Goal: Task Accomplishment & Management: Manage account settings

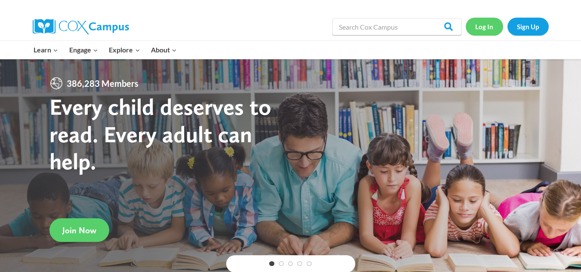
click at [482, 24] on link "Log In" at bounding box center [483, 27] width 37 height 18
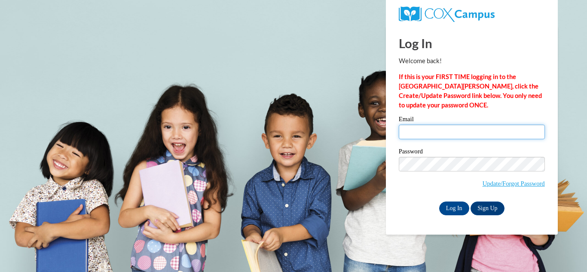
click at [447, 126] on input "Email" at bounding box center [472, 132] width 146 height 15
click at [349, 119] on body "This site uses cookies to help improve your learning experience. By continuing …" at bounding box center [293, 136] width 587 height 272
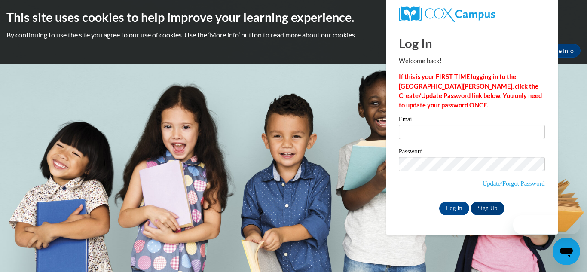
click at [315, 148] on body "This site uses cookies to help improve your learning experience. By continuing …" at bounding box center [293, 136] width 587 height 272
click at [502, 226] on icon "Close message from company" at bounding box center [500, 225] width 7 height 7
click at [364, 215] on body "This site uses cookies to help improve your learning experience. By continuing …" at bounding box center [293, 136] width 587 height 272
